Goal: Information Seeking & Learning: Learn about a topic

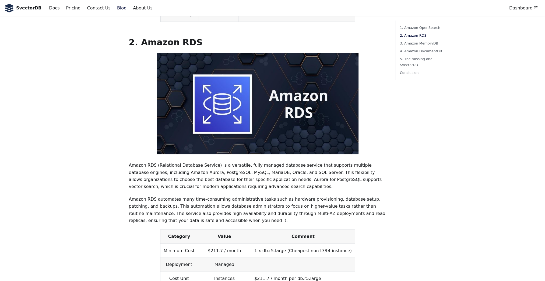
scroll to position [512, 0]
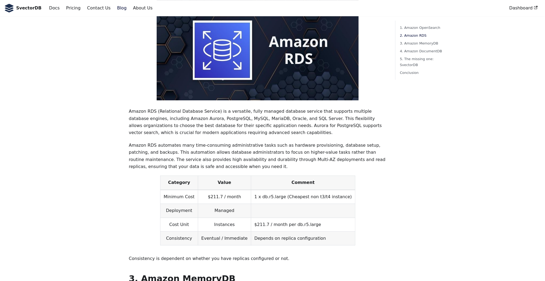
click at [220, 109] on p "Amazon RDS (Relational Database Service) is a versatile, fully managed database…" at bounding box center [258, 122] width 258 height 29
drag, startPoint x: 220, startPoint y: 109, endPoint x: 247, endPoint y: 108, distance: 27.2
click at [247, 108] on p "Amazon RDS (Relational Database Service) is a versatile, fully managed database…" at bounding box center [258, 122] width 258 height 29
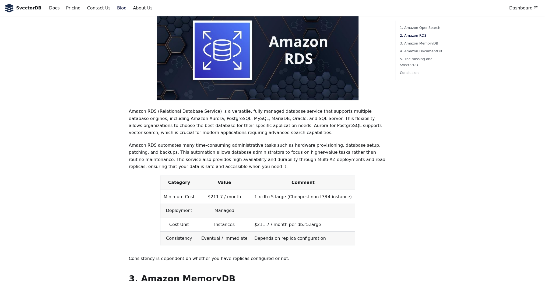
drag, startPoint x: 247, startPoint y: 108, endPoint x: 283, endPoint y: 108, distance: 35.3
click at [283, 108] on p "Amazon RDS (Relational Database Service) is a versatile, fully managed database…" at bounding box center [258, 122] width 258 height 29
click at [201, 144] on p "Amazon RDS automates many time-consuming administrative tasks such as hardware …" at bounding box center [258, 156] width 258 height 29
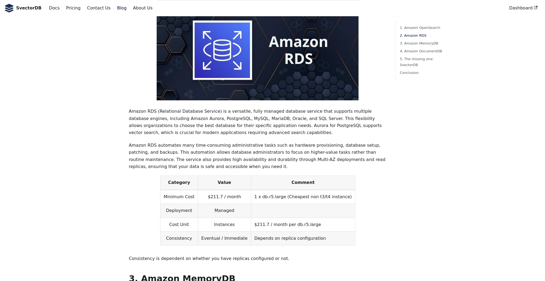
click at [226, 255] on p "Consistency is dependent on whether you have replicas configured or not." at bounding box center [258, 258] width 258 height 7
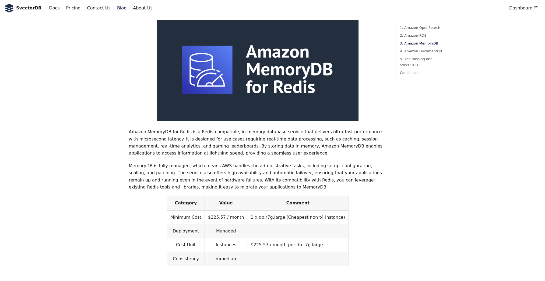
scroll to position [565, 0]
